Goal: Task Accomplishment & Management: Complete application form

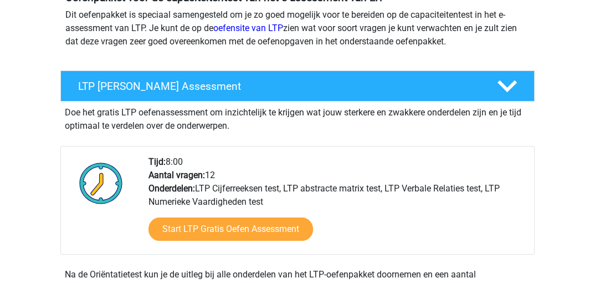
scroll to position [175, 0]
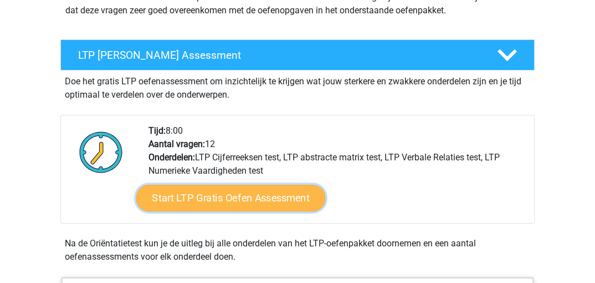
click at [239, 196] on link "Start LTP Gratis Oefen Assessment" at bounding box center [231, 198] width 190 height 27
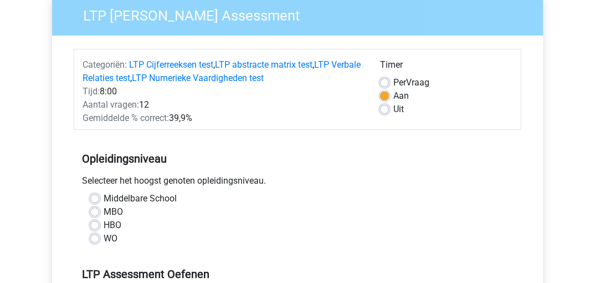
scroll to position [116, 0]
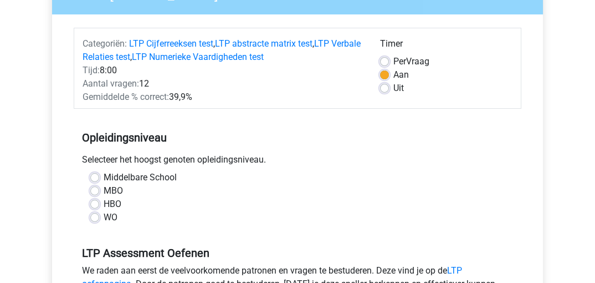
click at [104, 207] on label "HBO" at bounding box center [113, 203] width 18 height 13
click at [91, 207] on input "HBO" at bounding box center [94, 202] width 9 height 11
radio input "true"
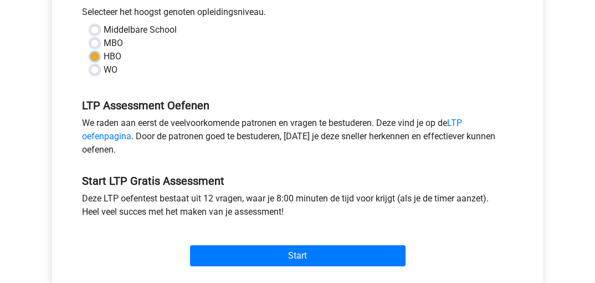
scroll to position [291, 0]
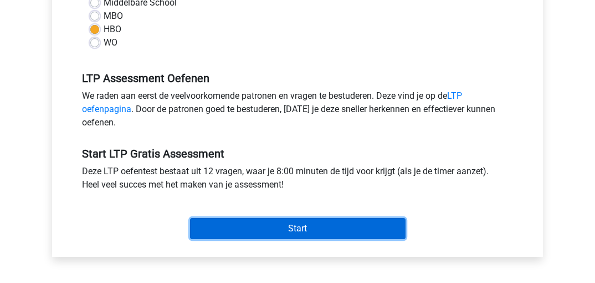
click at [298, 228] on input "Start" at bounding box center [298, 228] width 216 height 21
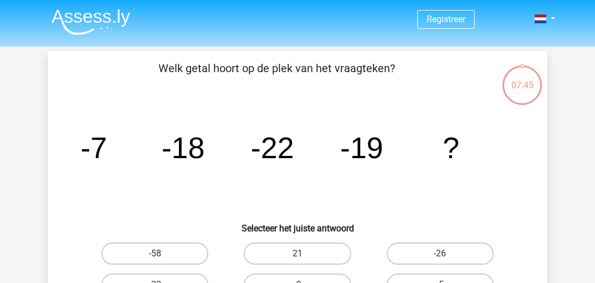
scroll to position [58, 0]
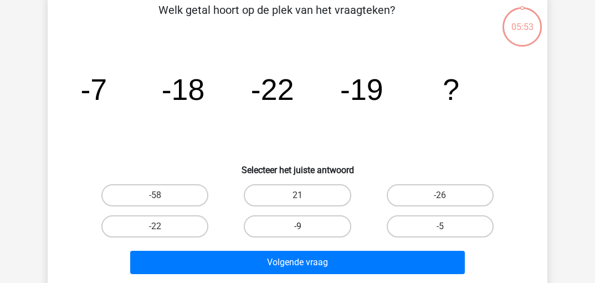
click at [303, 226] on label "-9" at bounding box center [297, 226] width 107 height 22
click at [303, 226] on input "-9" at bounding box center [301, 229] width 7 height 7
radio input "true"
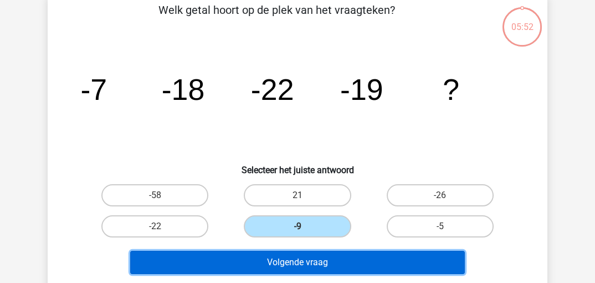
click at [288, 259] on button "Volgende vraag" at bounding box center [297, 261] width 335 height 23
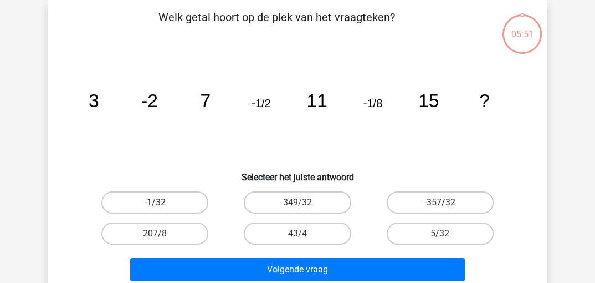
scroll to position [51, 0]
click at [154, 197] on label "-1/32" at bounding box center [154, 202] width 107 height 22
click at [155, 202] on input "-1/32" at bounding box center [158, 205] width 7 height 7
radio input "true"
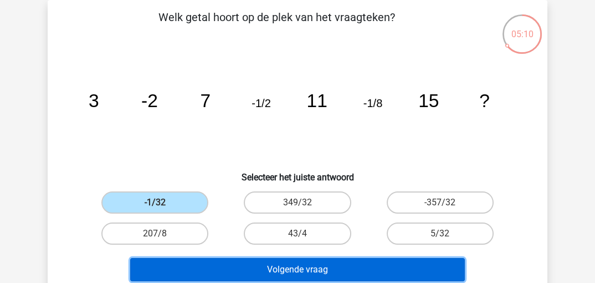
click at [313, 269] on button "Volgende vraag" at bounding box center [297, 269] width 335 height 23
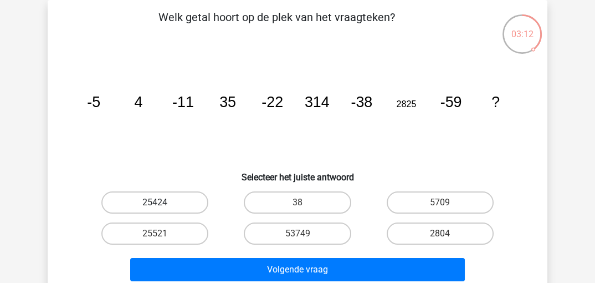
click at [166, 201] on label "25424" at bounding box center [154, 202] width 107 height 22
click at [162, 202] on input "25424" at bounding box center [158, 205] width 7 height 7
radio input "true"
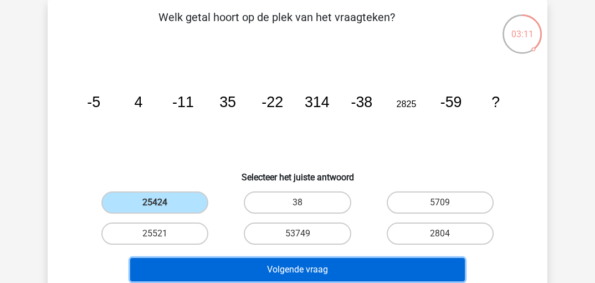
click at [317, 269] on button "Volgende vraag" at bounding box center [297, 269] width 335 height 23
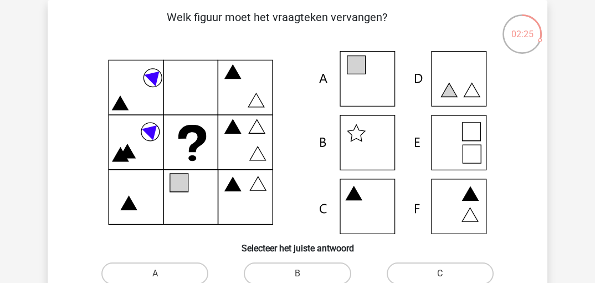
click at [464, 146] on icon at bounding box center [472, 154] width 18 height 18
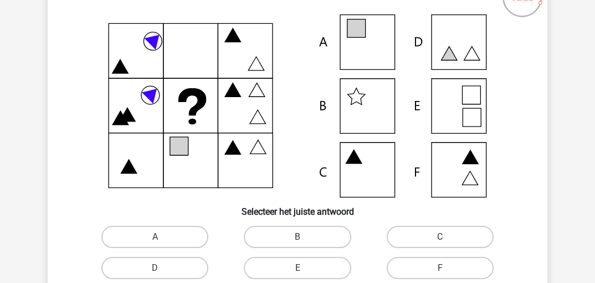
scroll to position [109, 0]
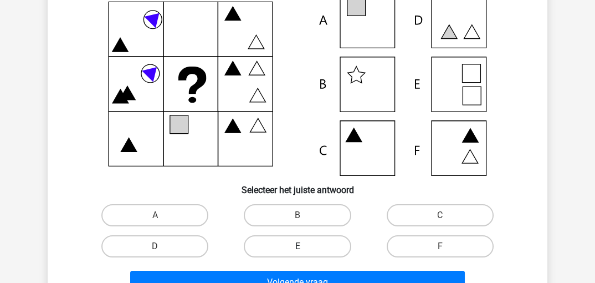
click at [308, 247] on label "E" at bounding box center [297, 246] width 107 height 22
click at [305, 247] on input "E" at bounding box center [301, 249] width 7 height 7
radio input "true"
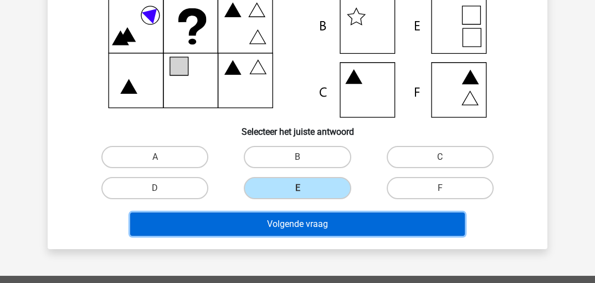
click at [308, 221] on button "Volgende vraag" at bounding box center [297, 223] width 335 height 23
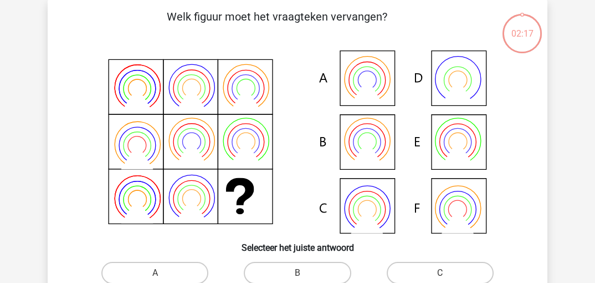
scroll to position [51, 0]
click at [371, 134] on icon at bounding box center [367, 142] width 18 height 18
click at [305, 275] on input "B" at bounding box center [301, 276] width 7 height 7
radio input "true"
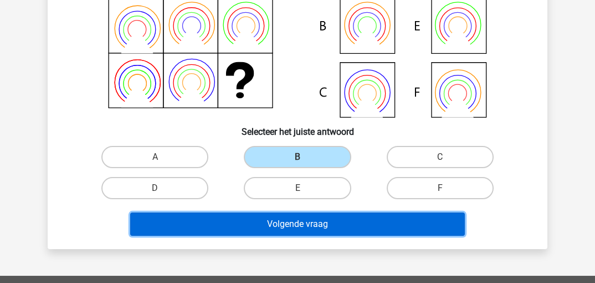
click at [319, 222] on button "Volgende vraag" at bounding box center [297, 223] width 335 height 23
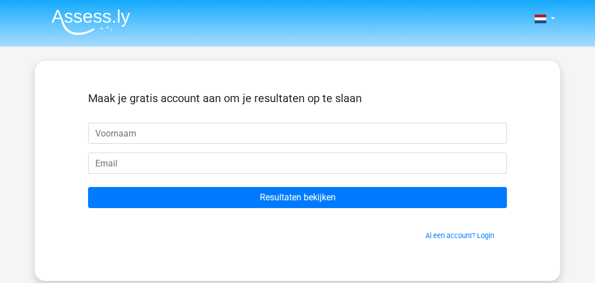
click at [127, 135] on input "text" at bounding box center [297, 132] width 419 height 21
type input "Chantal"
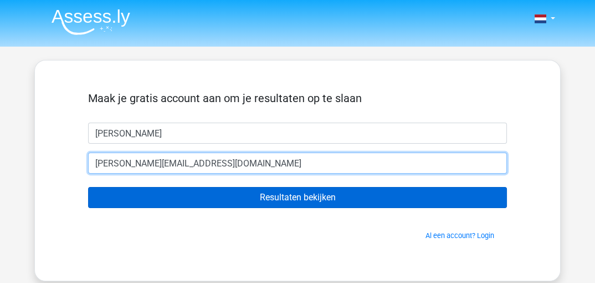
type input "chantal.mies@hotmail.com"
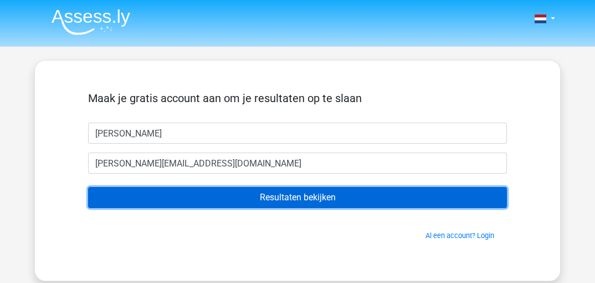
click at [300, 197] on input "Resultaten bekijken" at bounding box center [297, 197] width 419 height 21
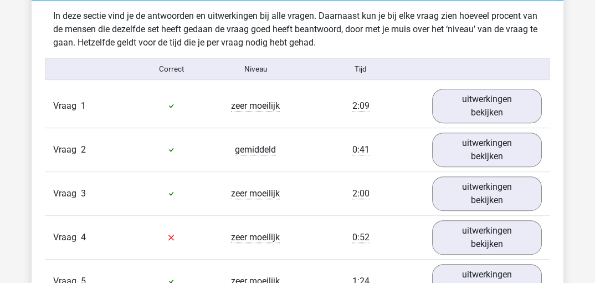
scroll to position [1164, 0]
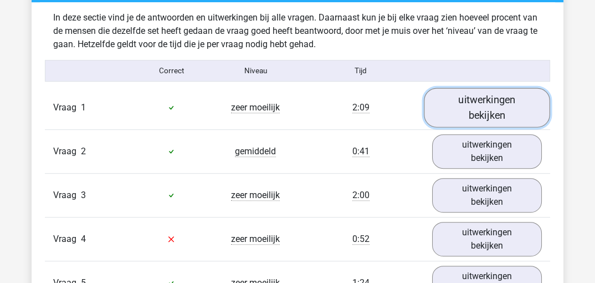
click at [459, 104] on link "uitwerkingen bekijken" at bounding box center [487, 107] width 126 height 39
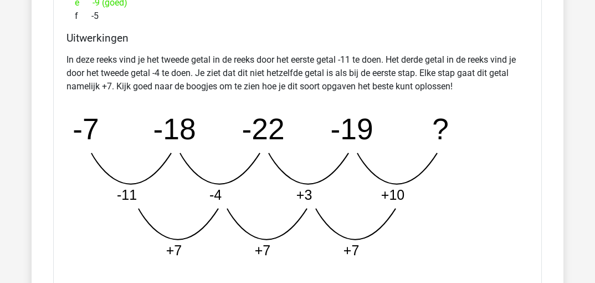
scroll to position [1513, 0]
